Goal: Check status

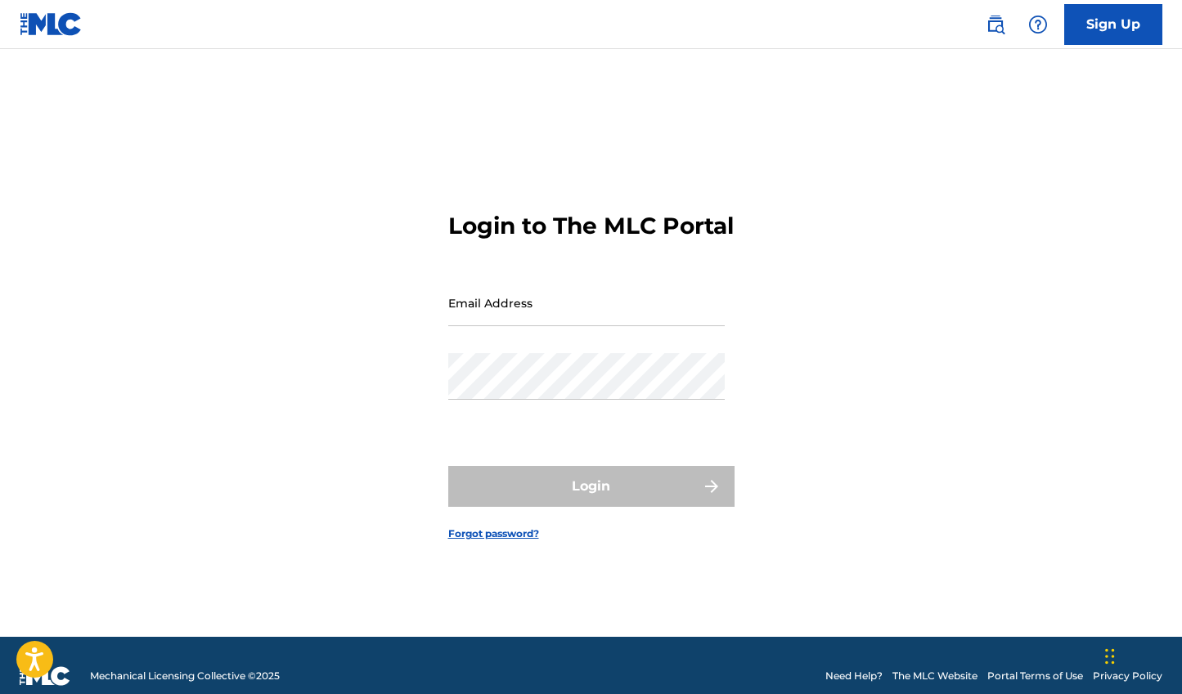
type input "[EMAIL_ADDRESS][DOMAIN_NAME]"
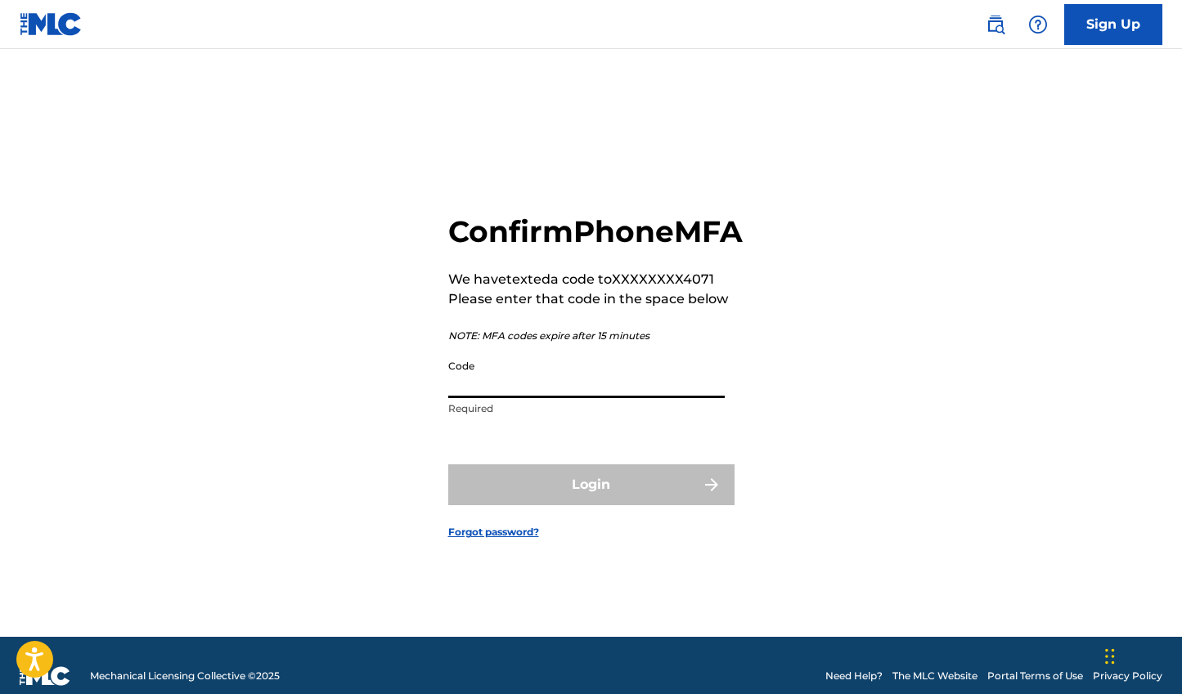
click at [590, 398] on input "Code" at bounding box center [586, 375] width 276 height 47
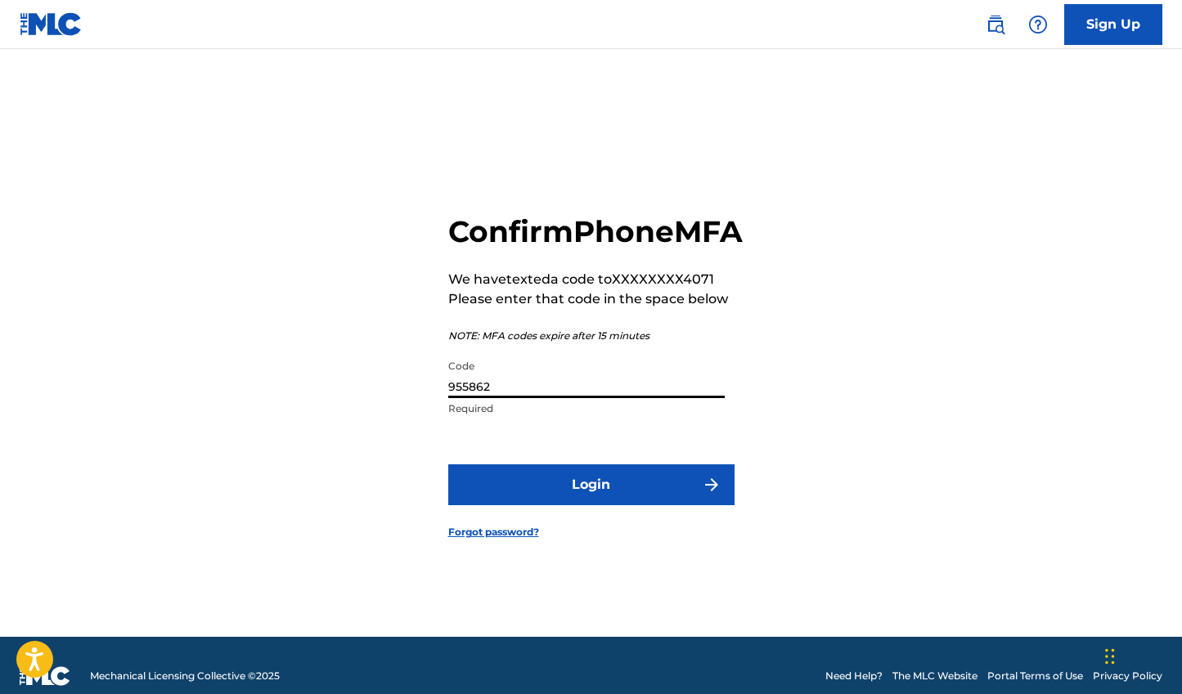
type input "955862"
click at [448, 465] on button "Login" at bounding box center [591, 485] width 286 height 41
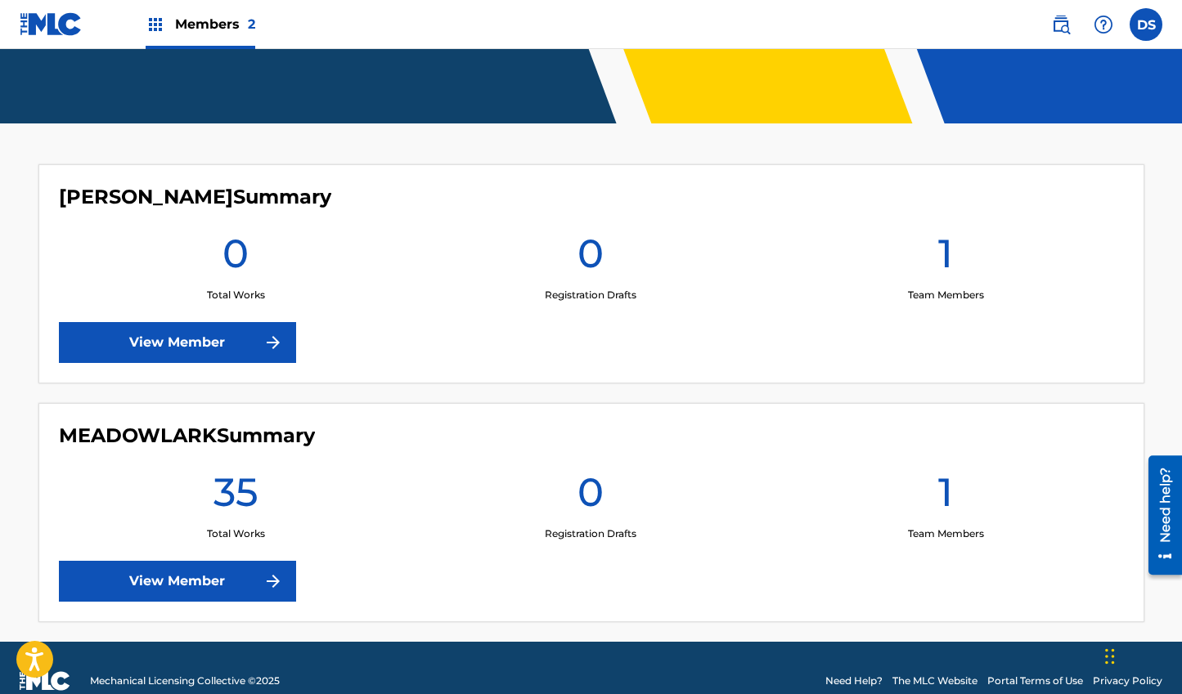
scroll to position [382, 0]
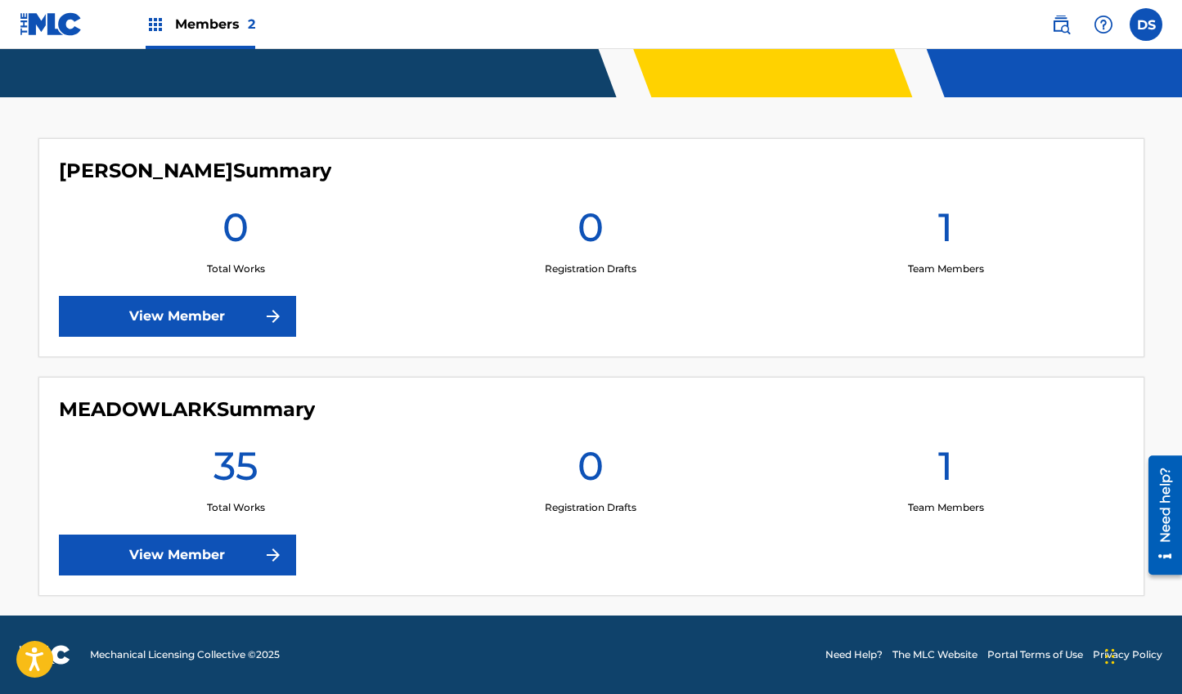
click at [251, 554] on link "View Member" at bounding box center [177, 555] width 237 height 41
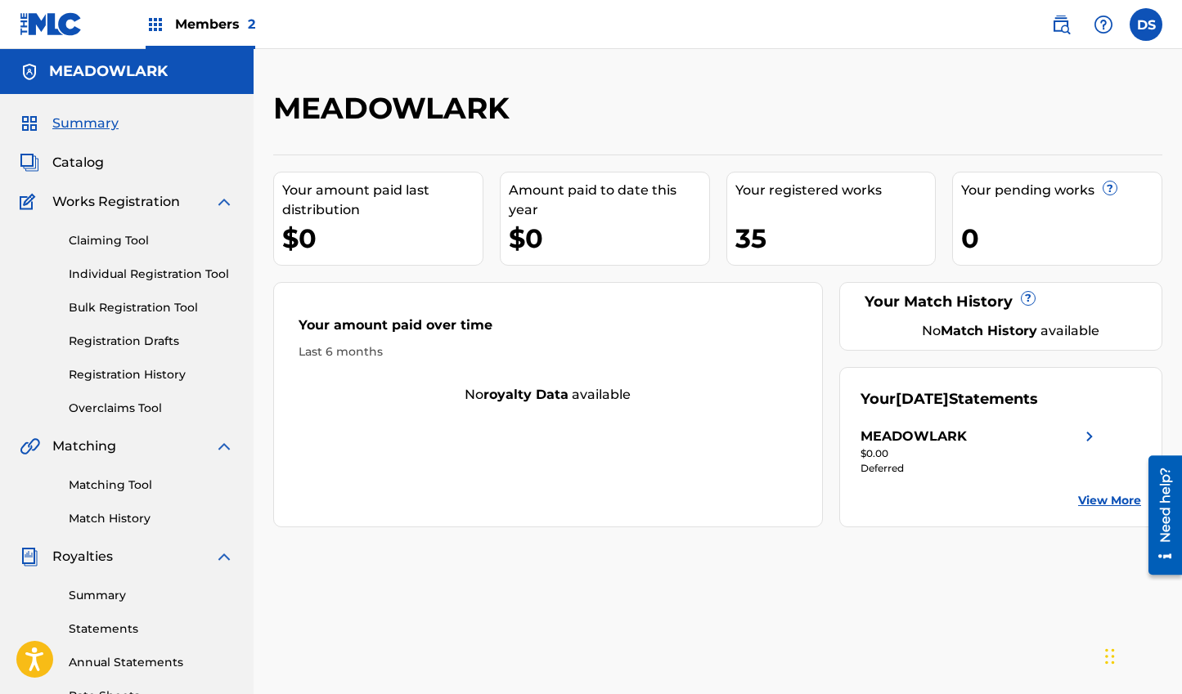
click at [1093, 443] on img at bounding box center [1090, 437] width 20 height 20
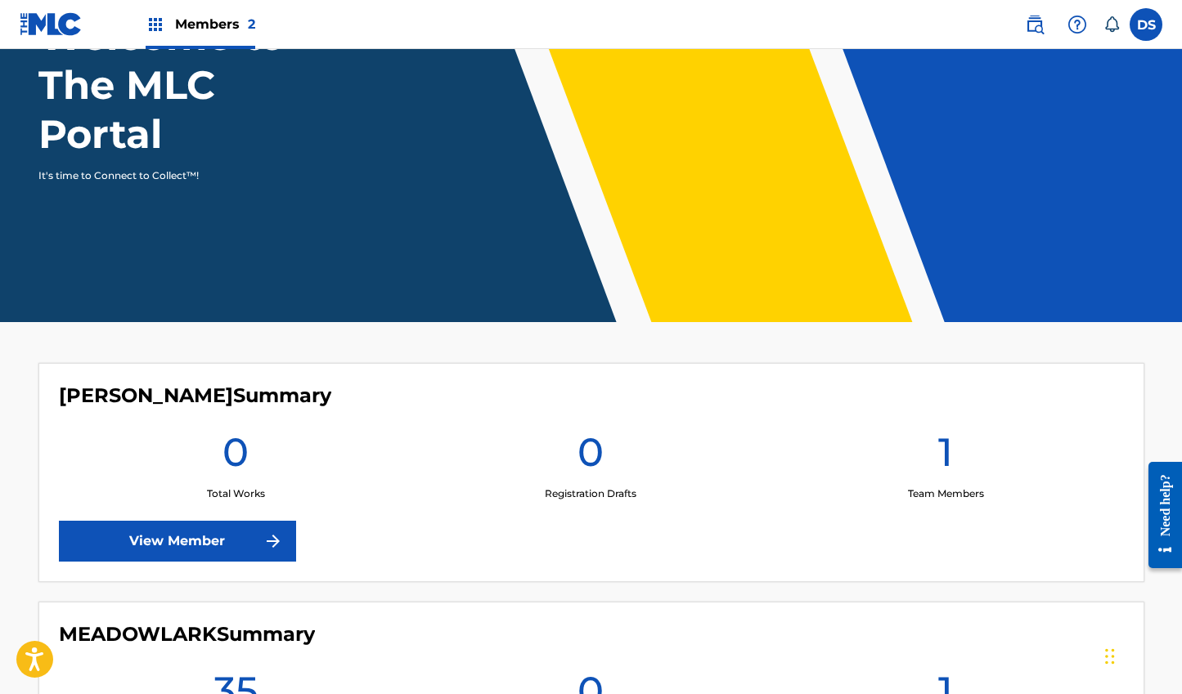
scroll to position [382, 0]
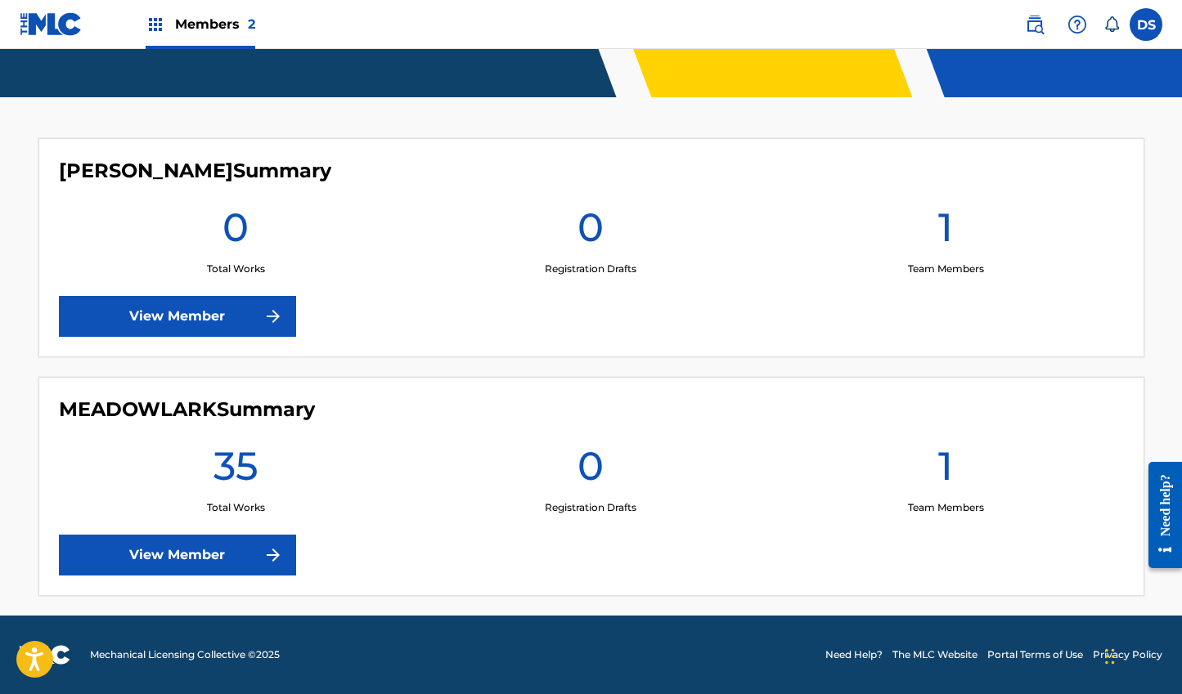
click at [250, 317] on link "View Member" at bounding box center [177, 316] width 237 height 41
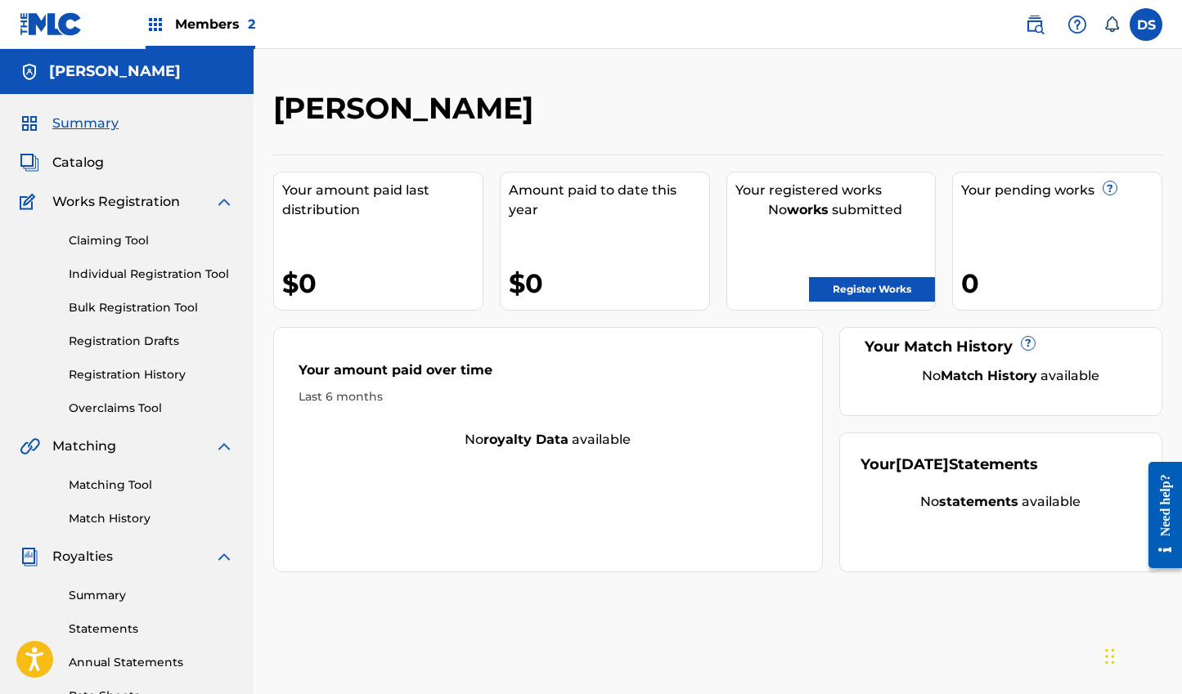
click at [119, 240] on link "Claiming Tool" at bounding box center [151, 240] width 165 height 17
